Goal: Transaction & Acquisition: Download file/media

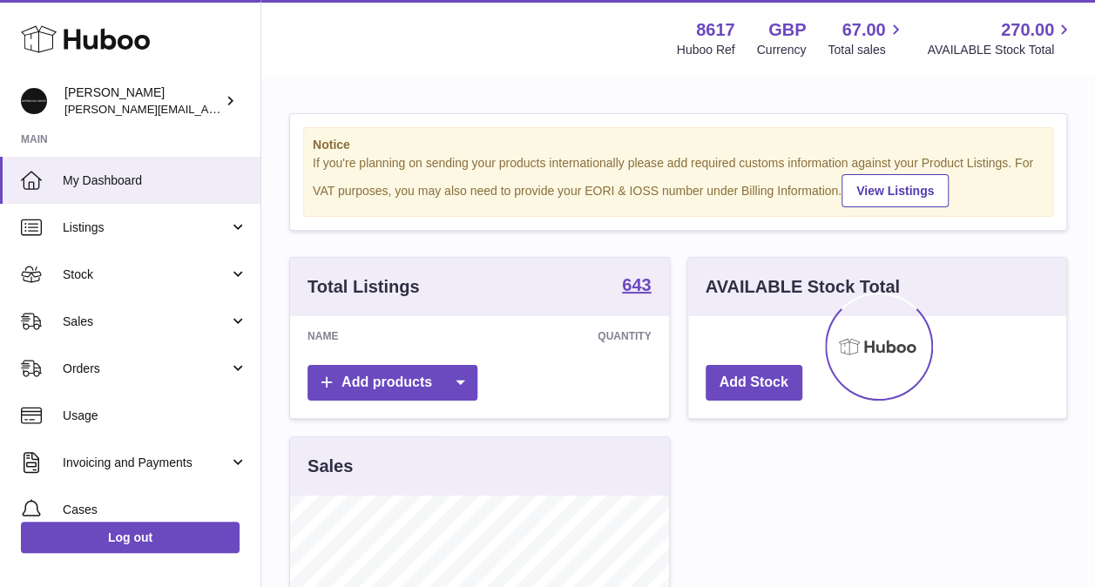
scroll to position [272, 378]
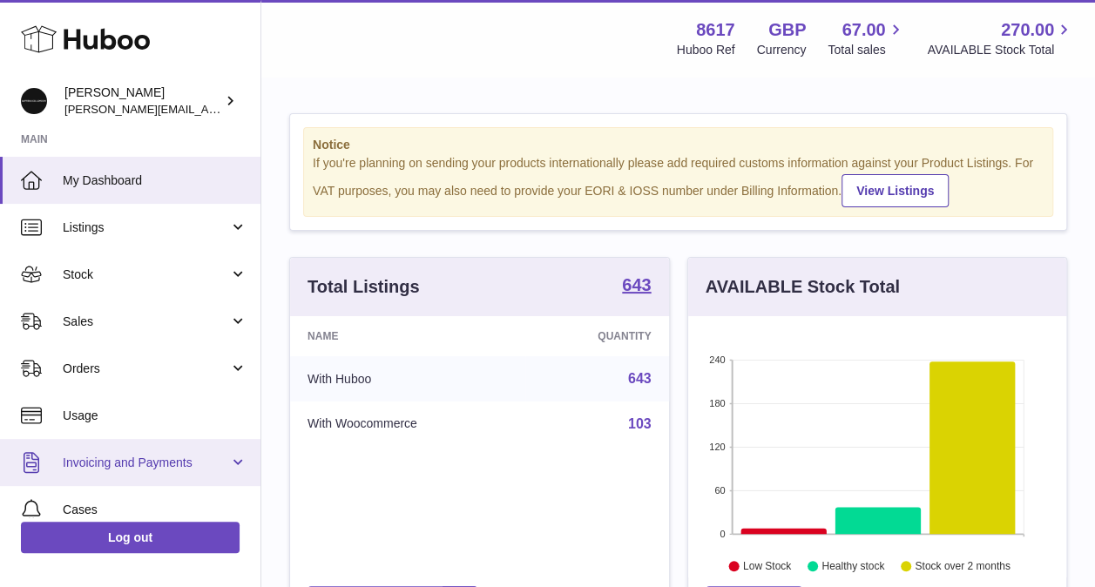
click at [216, 467] on span "Invoicing and Payments" at bounding box center [146, 463] width 166 height 17
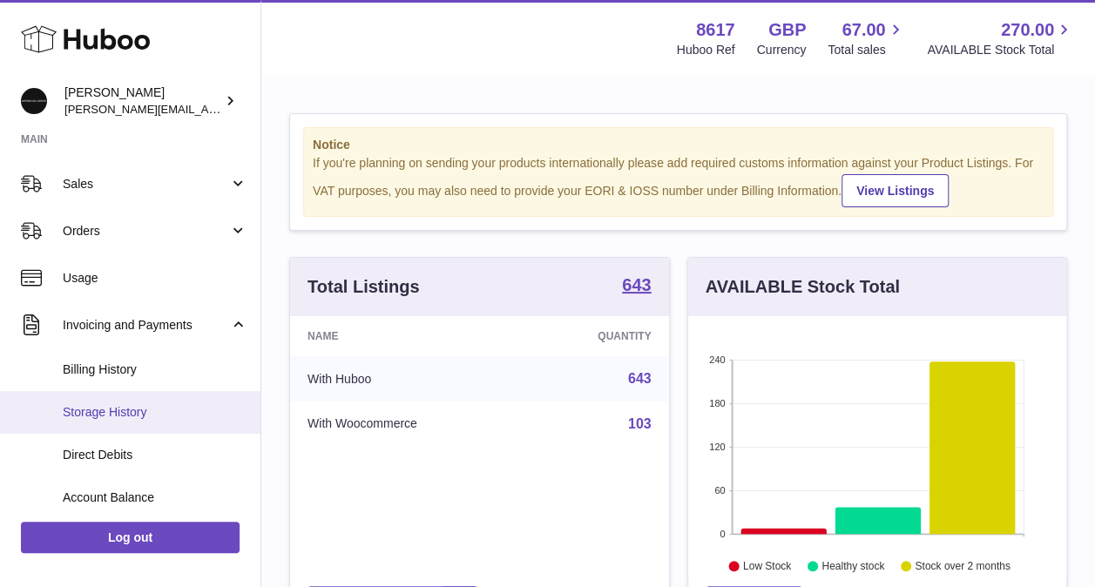
scroll to position [174, 0]
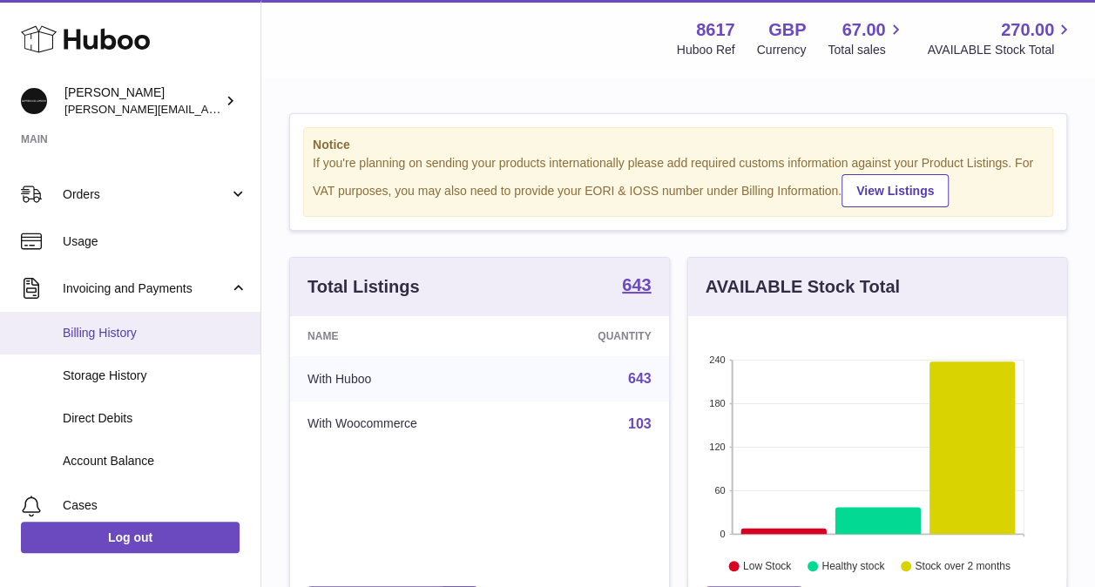
click at [127, 325] on span "Billing History" at bounding box center [155, 333] width 185 height 17
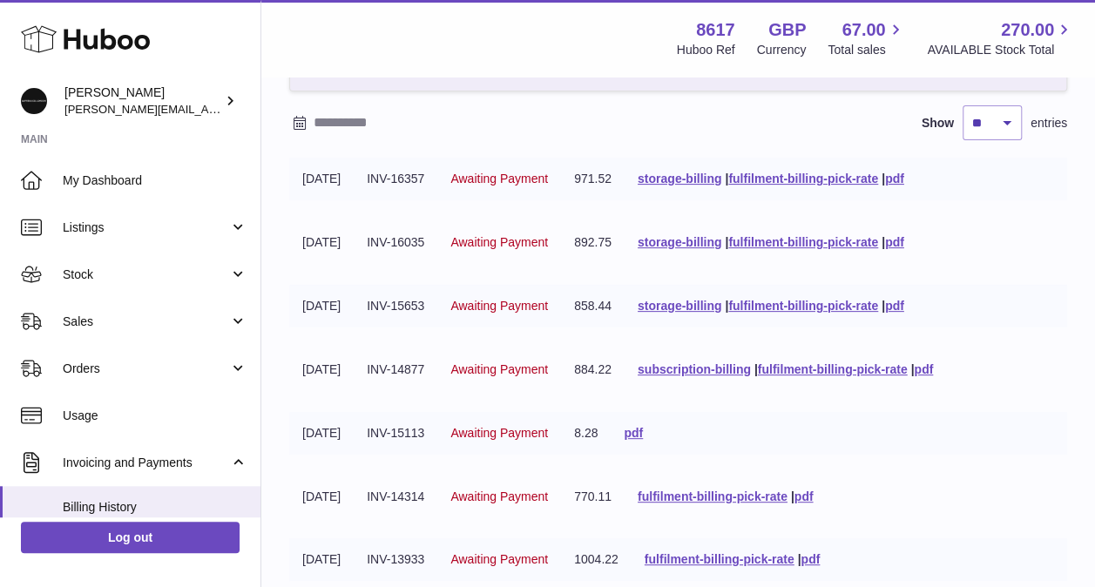
scroll to position [174, 0]
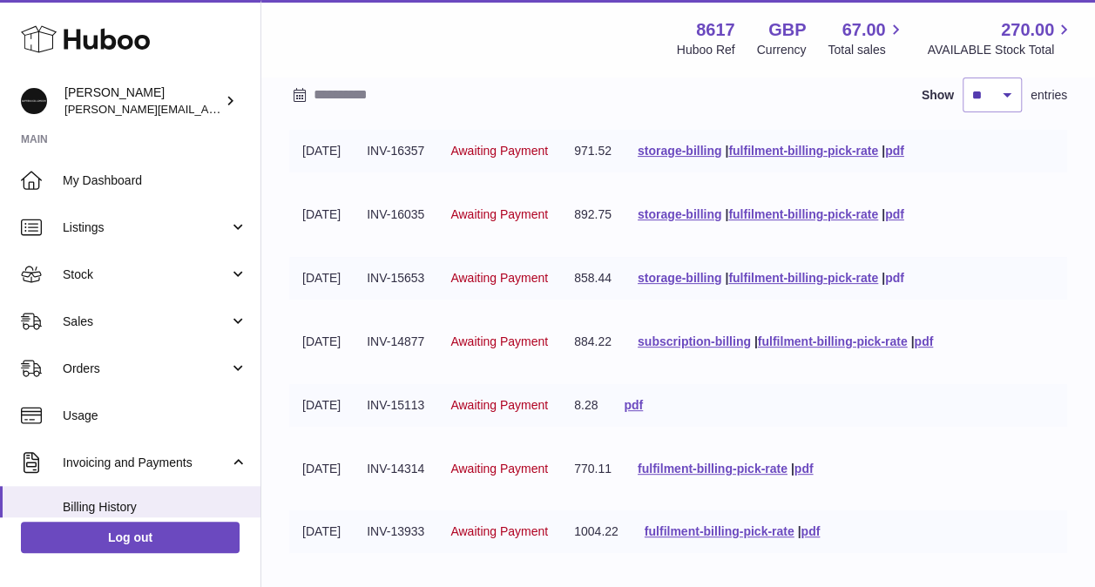
click at [904, 274] on link "pdf" at bounding box center [894, 278] width 19 height 14
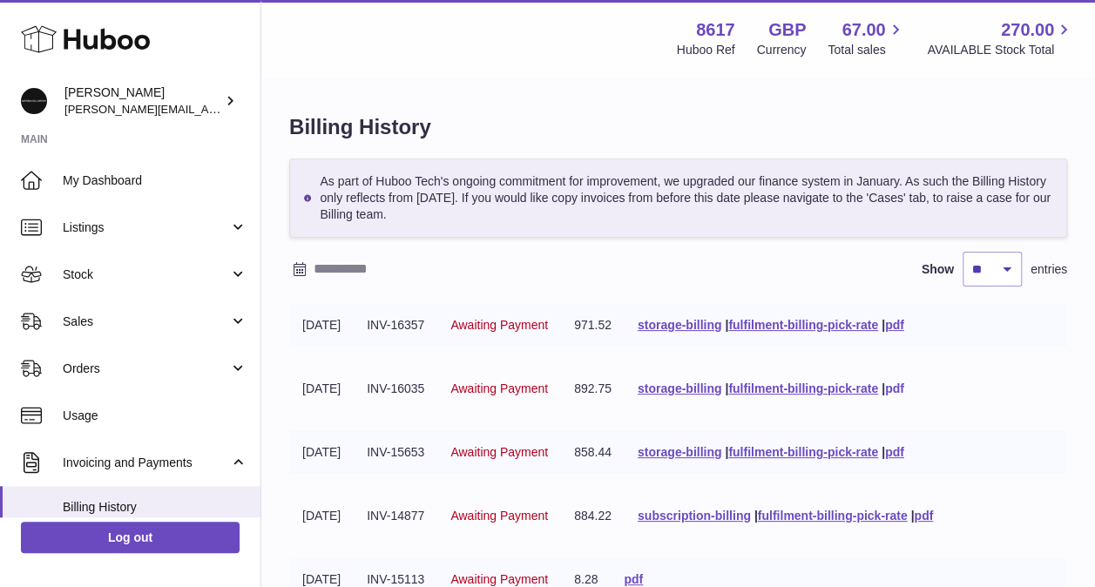
click at [904, 390] on link "pdf" at bounding box center [894, 388] width 19 height 14
